Goal: Information Seeking & Learning: Learn about a topic

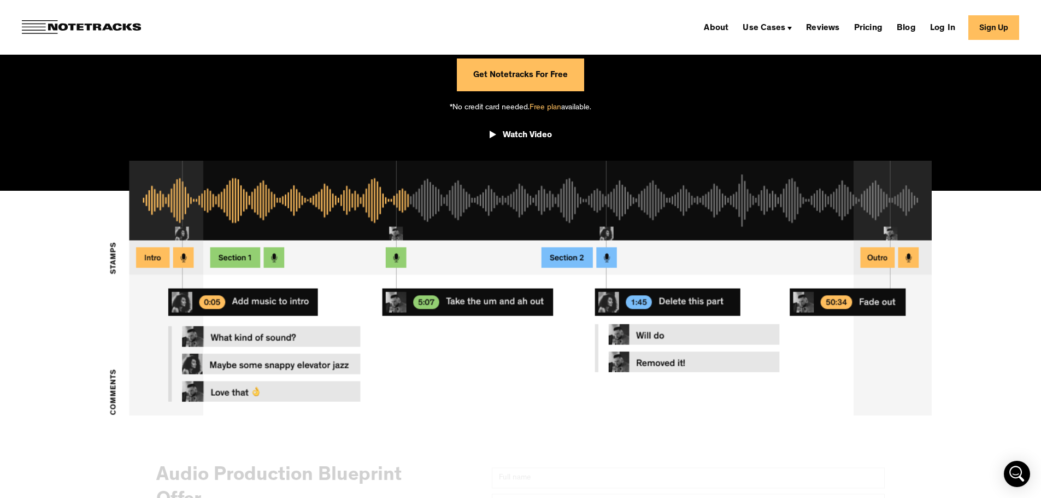
scroll to position [273, 0]
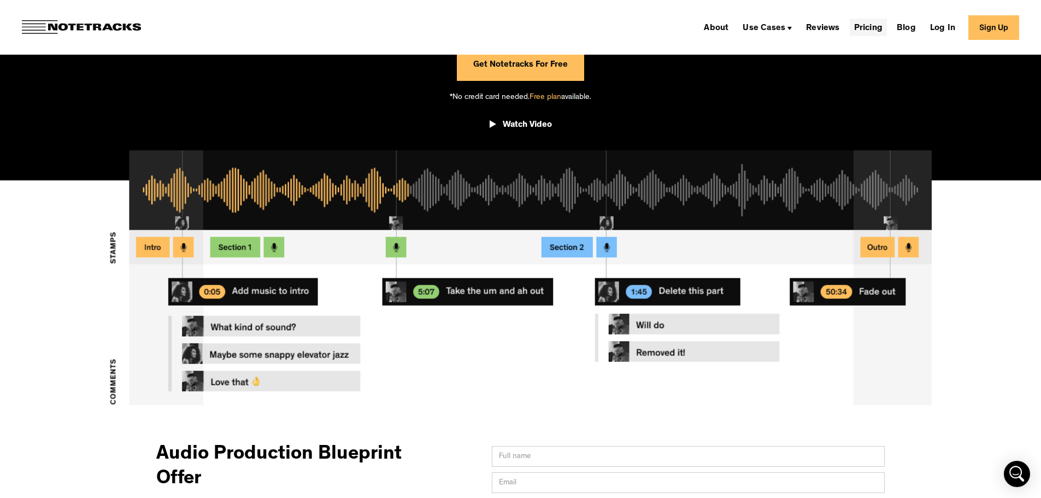
click at [887, 26] on link "Pricing" at bounding box center [868, 27] width 37 height 17
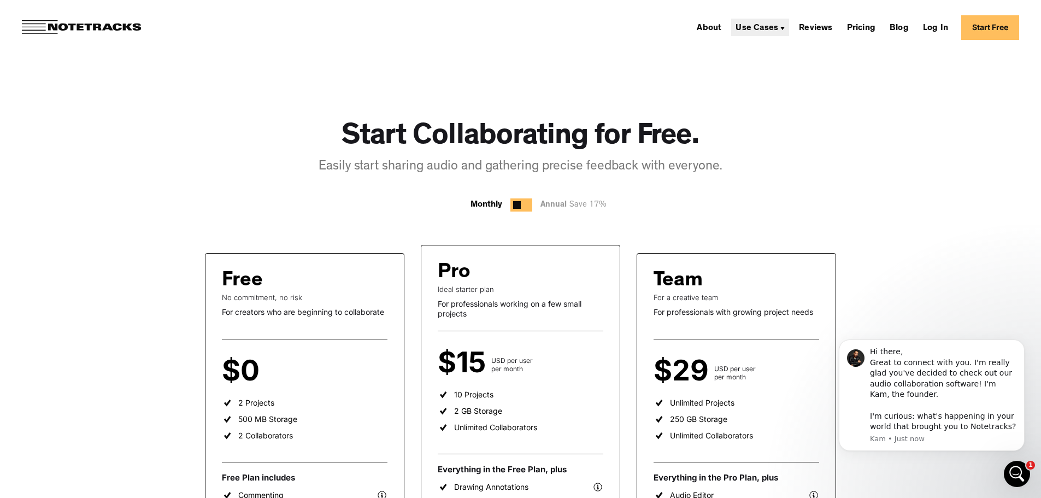
click at [778, 31] on div "Use Cases" at bounding box center [757, 28] width 43 height 9
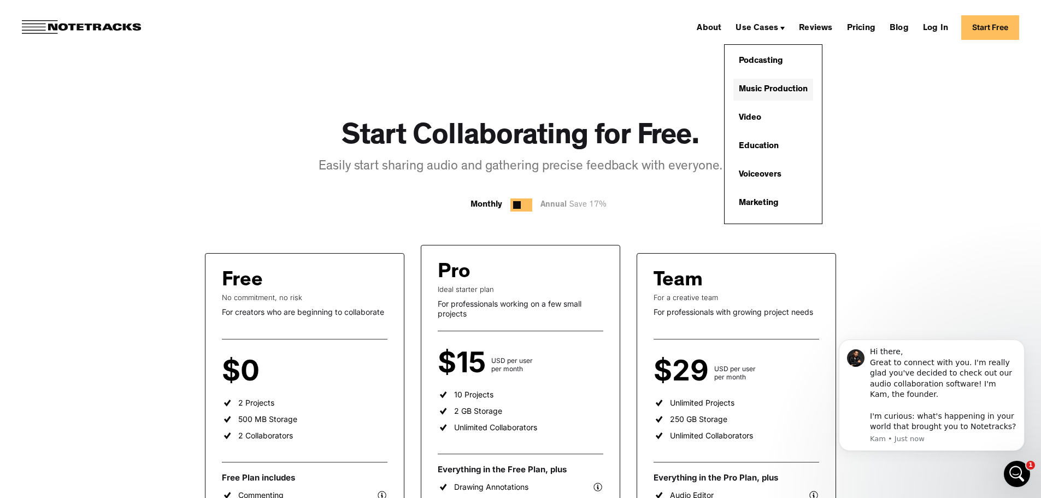
click at [785, 88] on link "Music Production" at bounding box center [773, 90] width 80 height 22
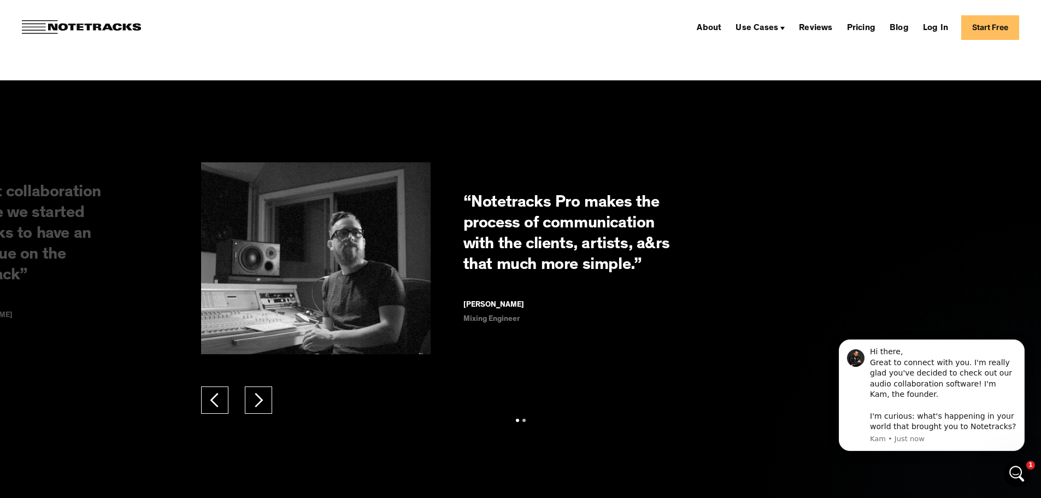
scroll to position [1749, 0]
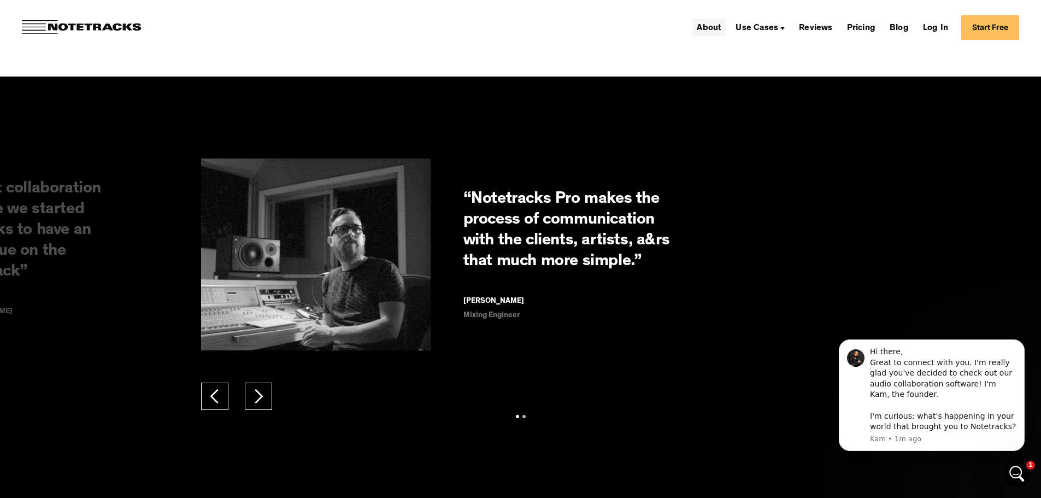
click at [724, 21] on link "About" at bounding box center [708, 27] width 33 height 17
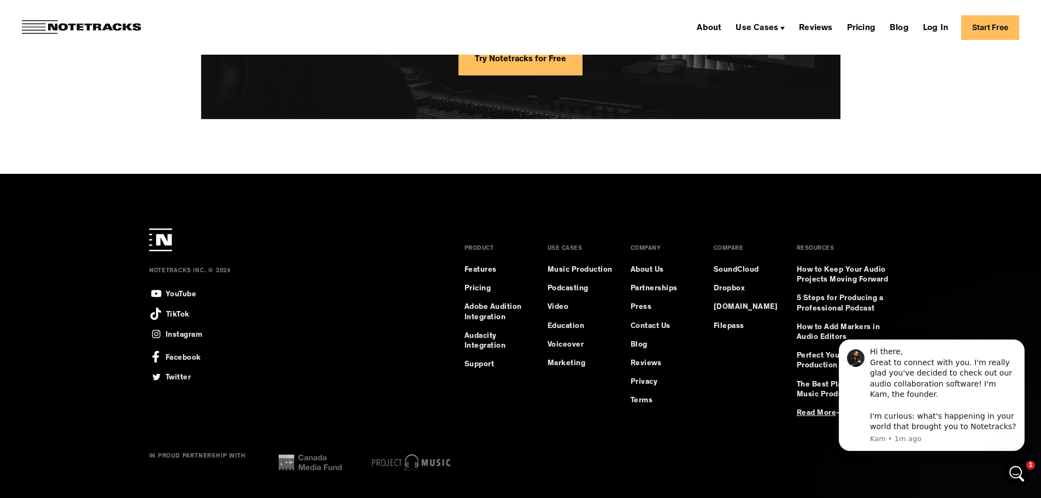
scroll to position [3007, 0]
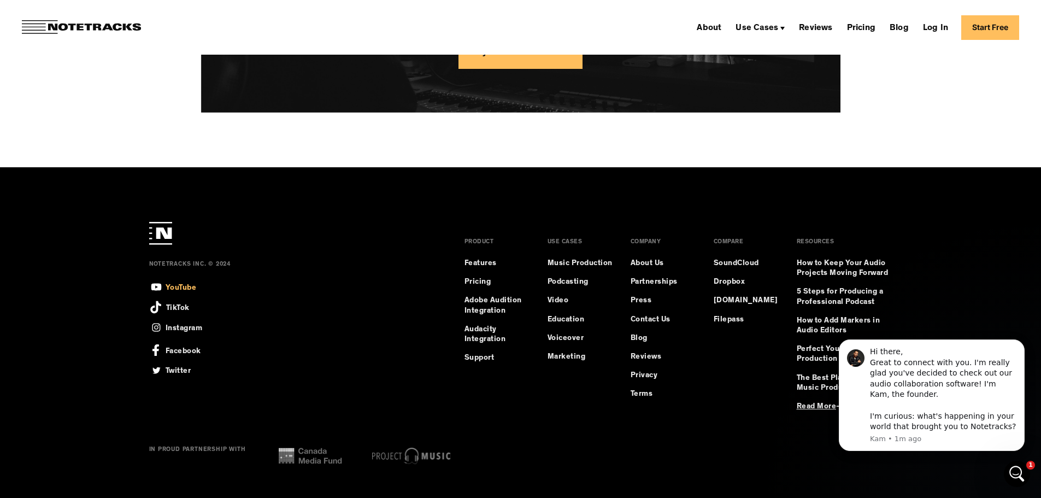
click at [171, 287] on div "YouTube" at bounding box center [181, 286] width 31 height 13
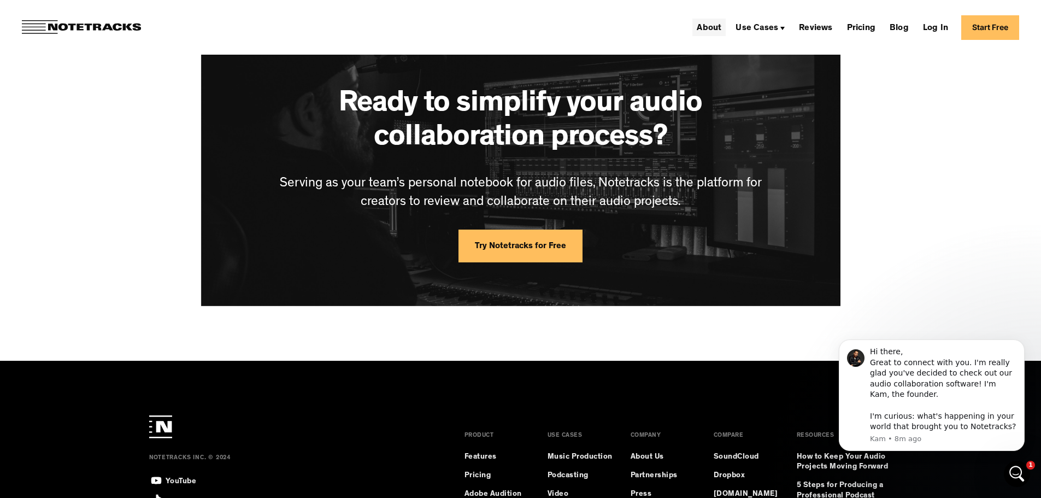
click at [714, 27] on link "About" at bounding box center [708, 27] width 33 height 17
click at [491, 452] on link "Features" at bounding box center [481, 457] width 32 height 10
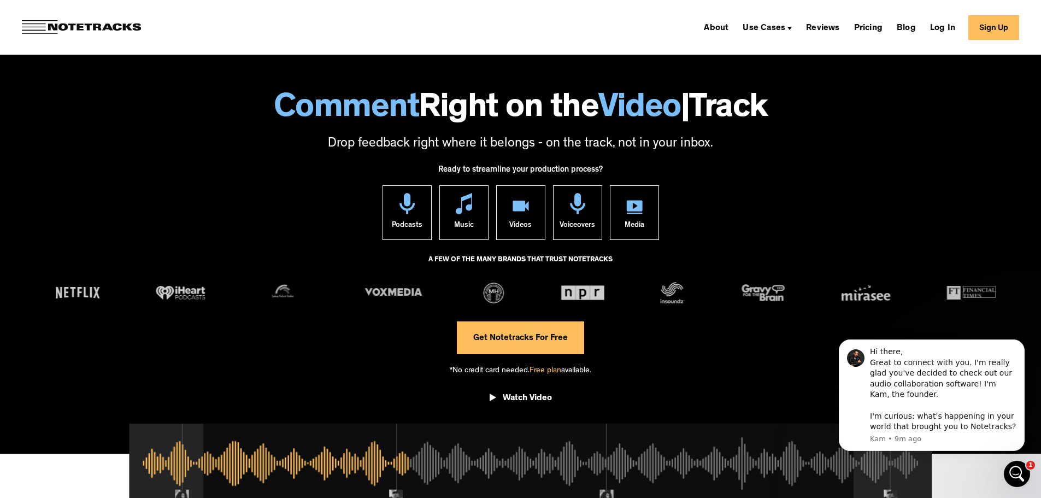
click at [804, 365] on div "Ready to streamline your production process? Podcasts Music Videos Voiceovers M…" at bounding box center [520, 290] width 1041 height 273
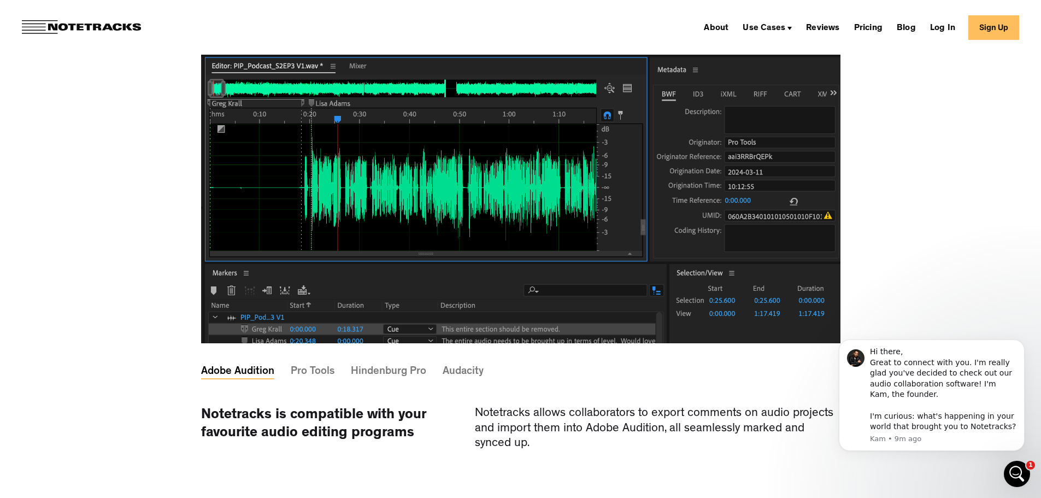
scroll to position [3224, 0]
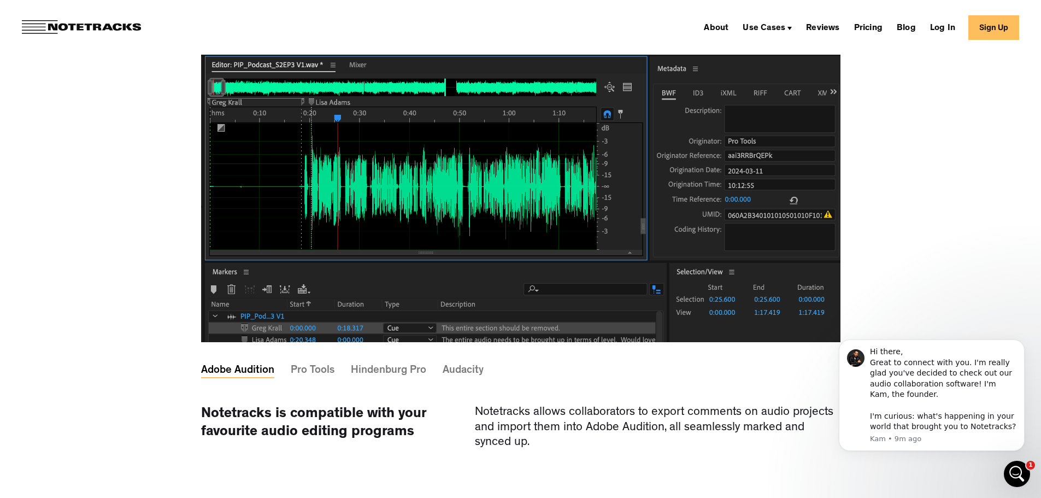
click at [314, 372] on div "Pro Tools" at bounding box center [313, 370] width 44 height 3
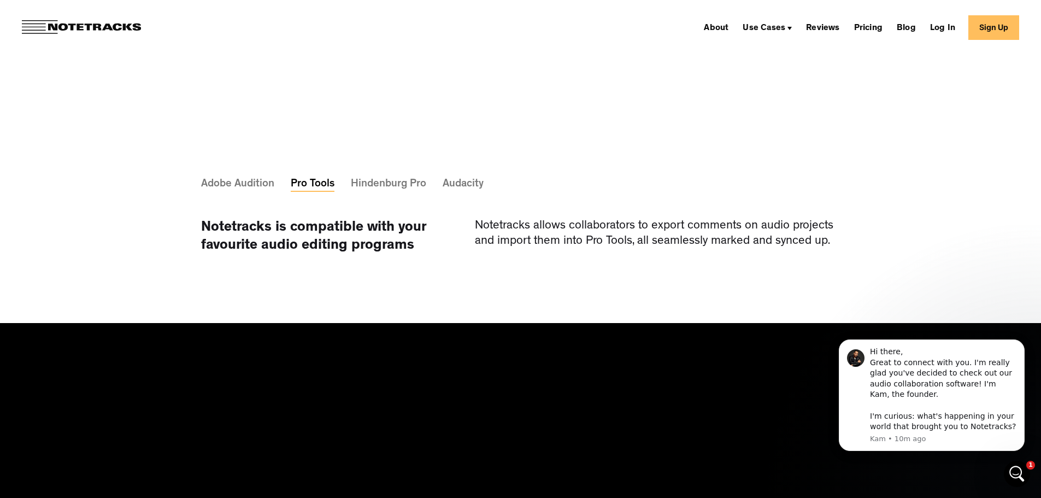
scroll to position [3443, 0]
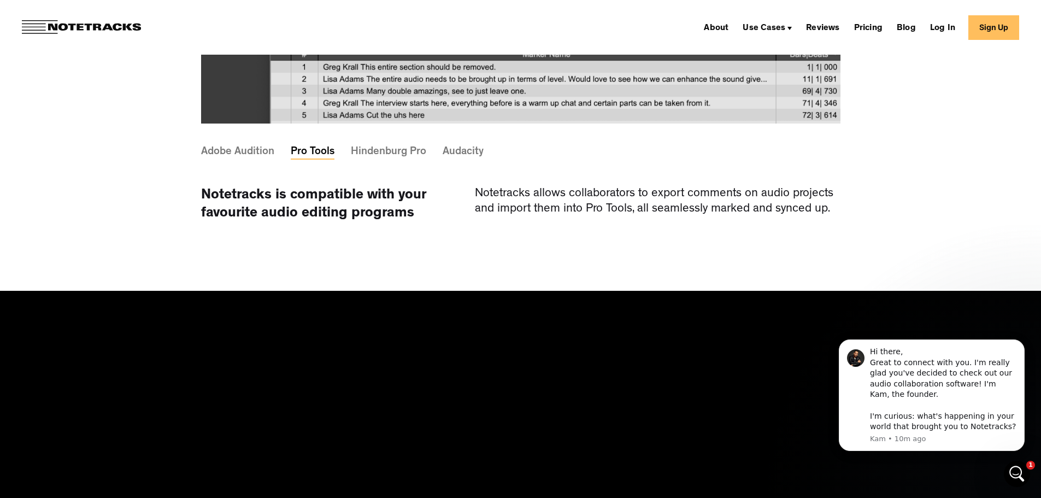
click at [408, 154] on div "Hindenburg Pro" at bounding box center [388, 151] width 75 height 3
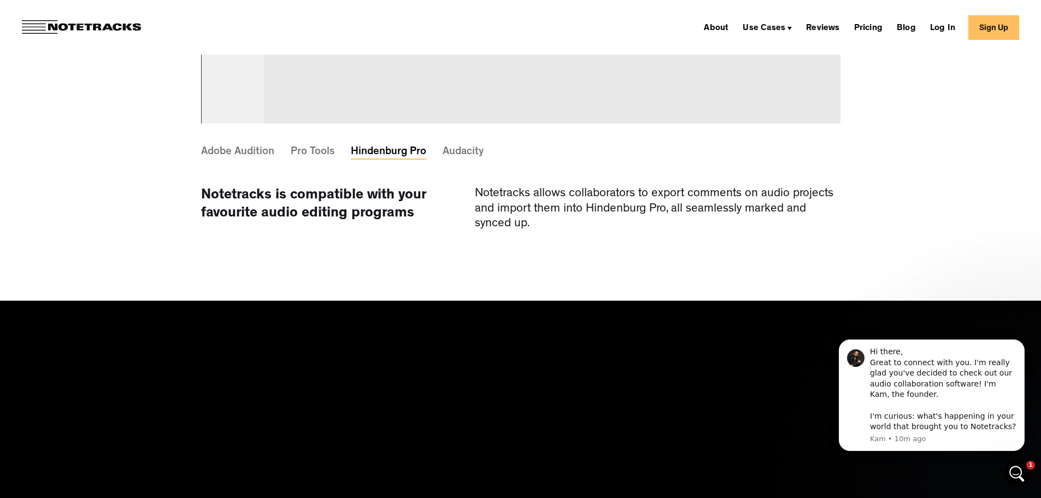
click at [466, 154] on div "Audacity" at bounding box center [463, 151] width 41 height 3
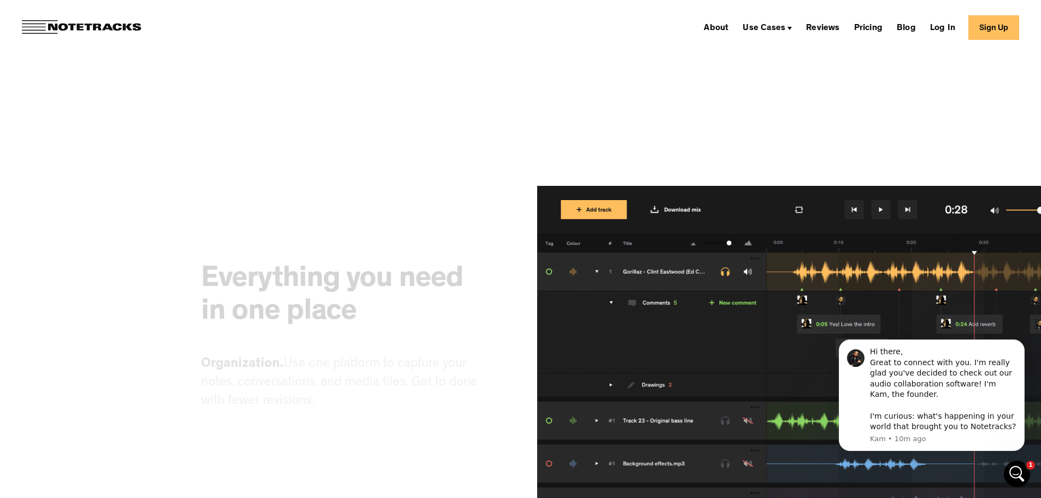
scroll to position [4700, 0]
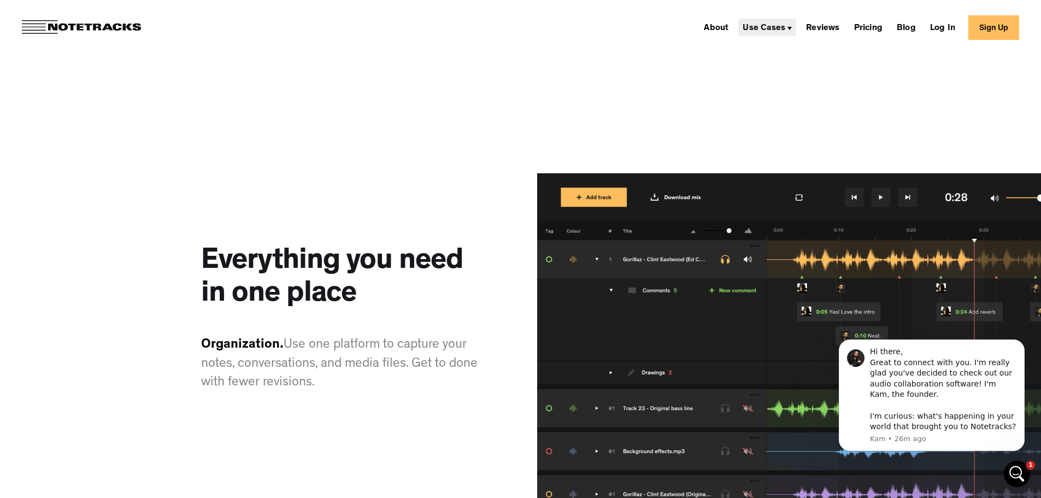
click at [767, 31] on div "Use Cases" at bounding box center [764, 28] width 43 height 9
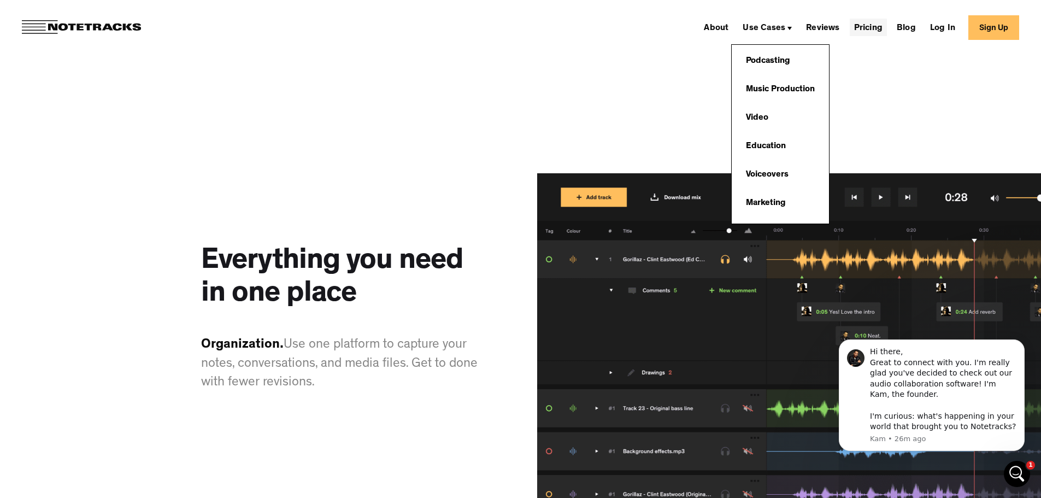
click at [873, 27] on link "Pricing" at bounding box center [868, 27] width 37 height 17
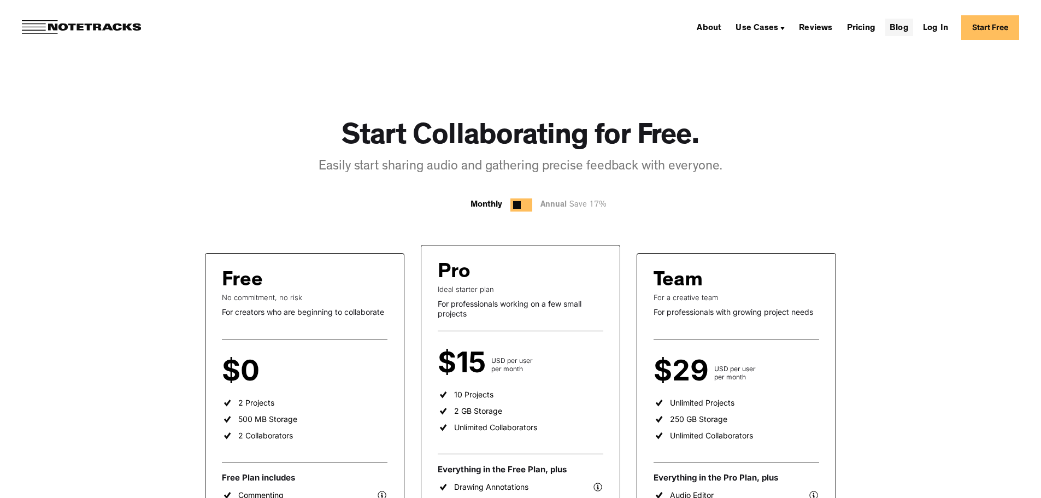
click at [907, 35] on link "Blog" at bounding box center [899, 27] width 28 height 17
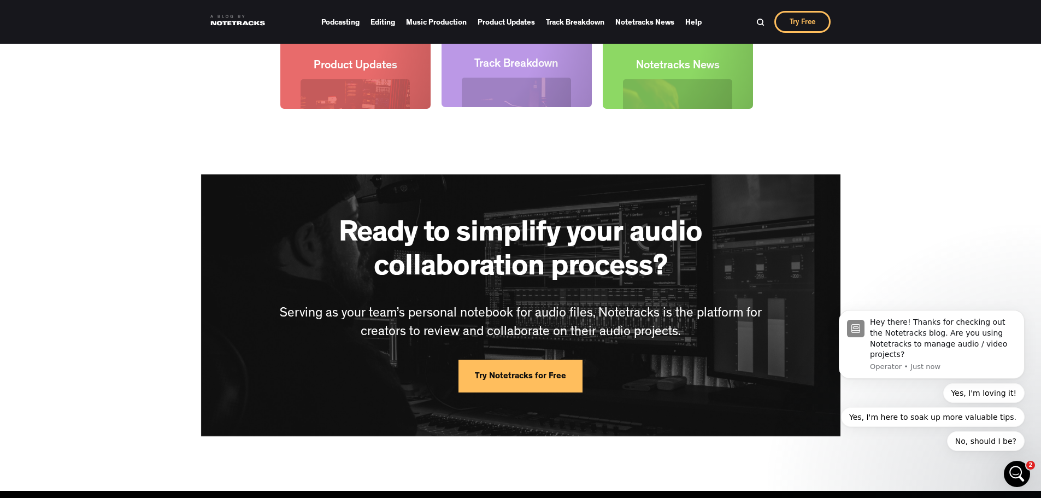
scroll to position [1421, 0]
